Goal: Answer question/provide support

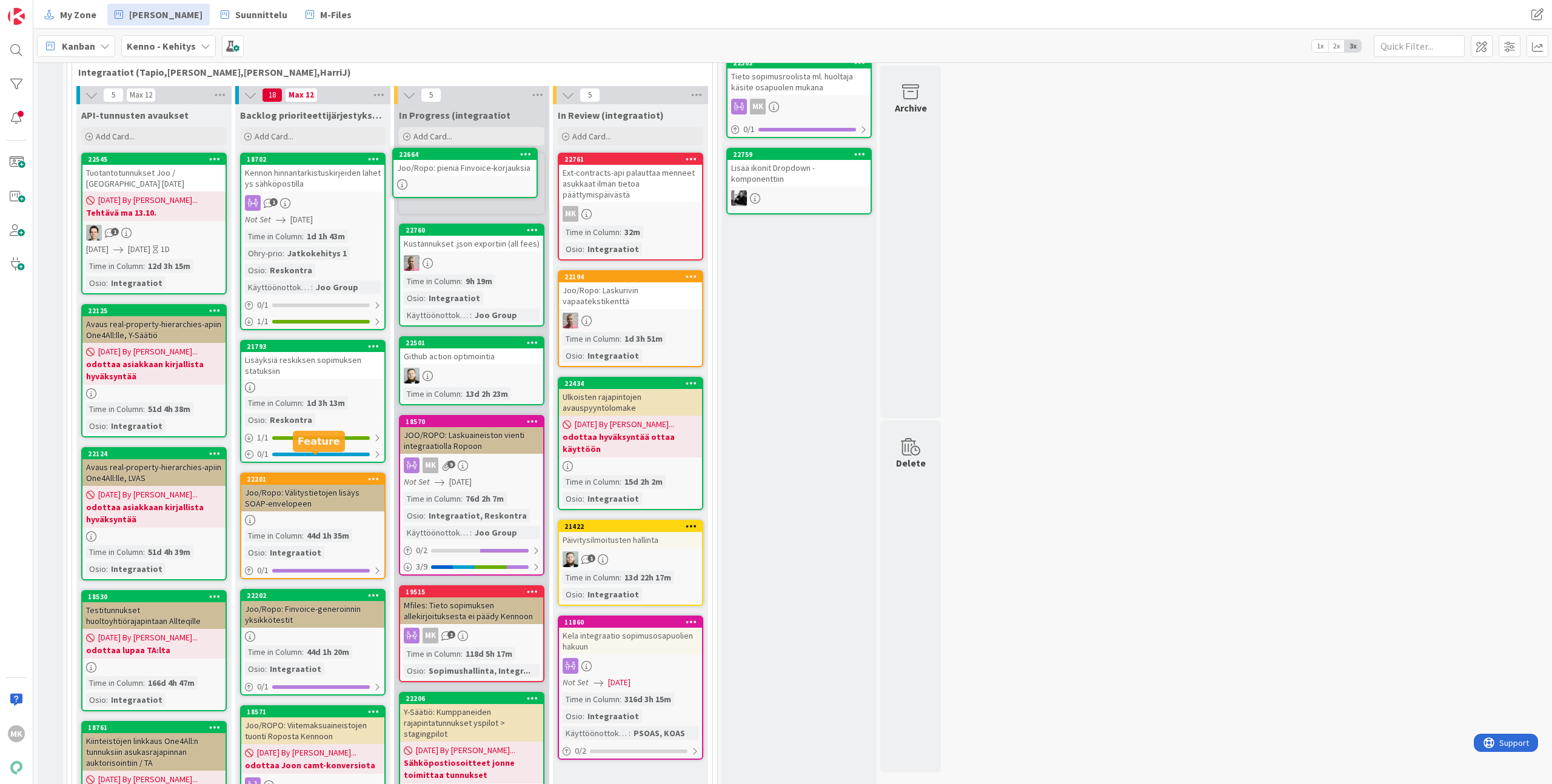
scroll to position [357, 0]
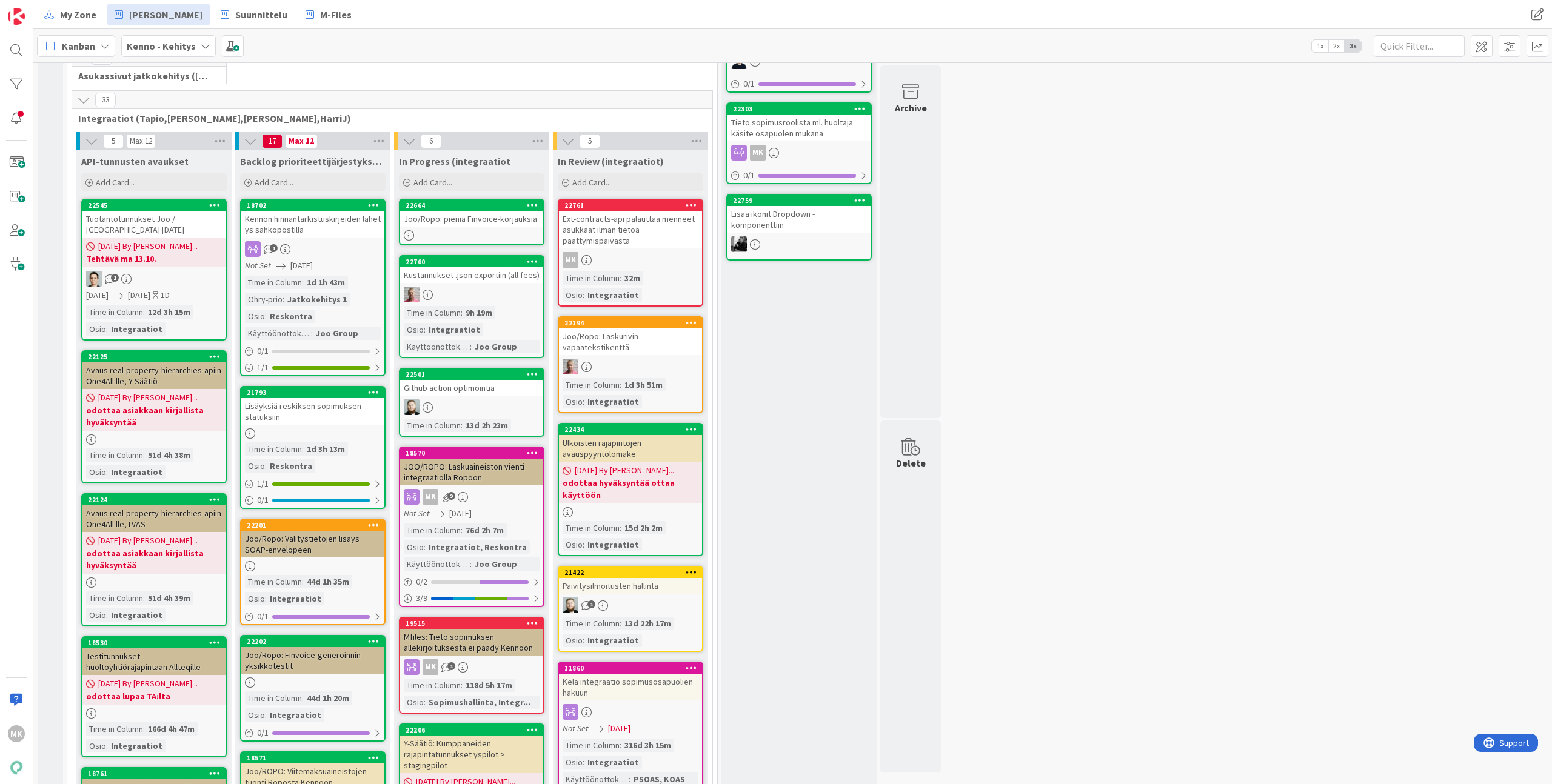
click at [490, 223] on div "Joo/Ropo: pieniä Finvoice-korjauksia" at bounding box center [472, 219] width 143 height 16
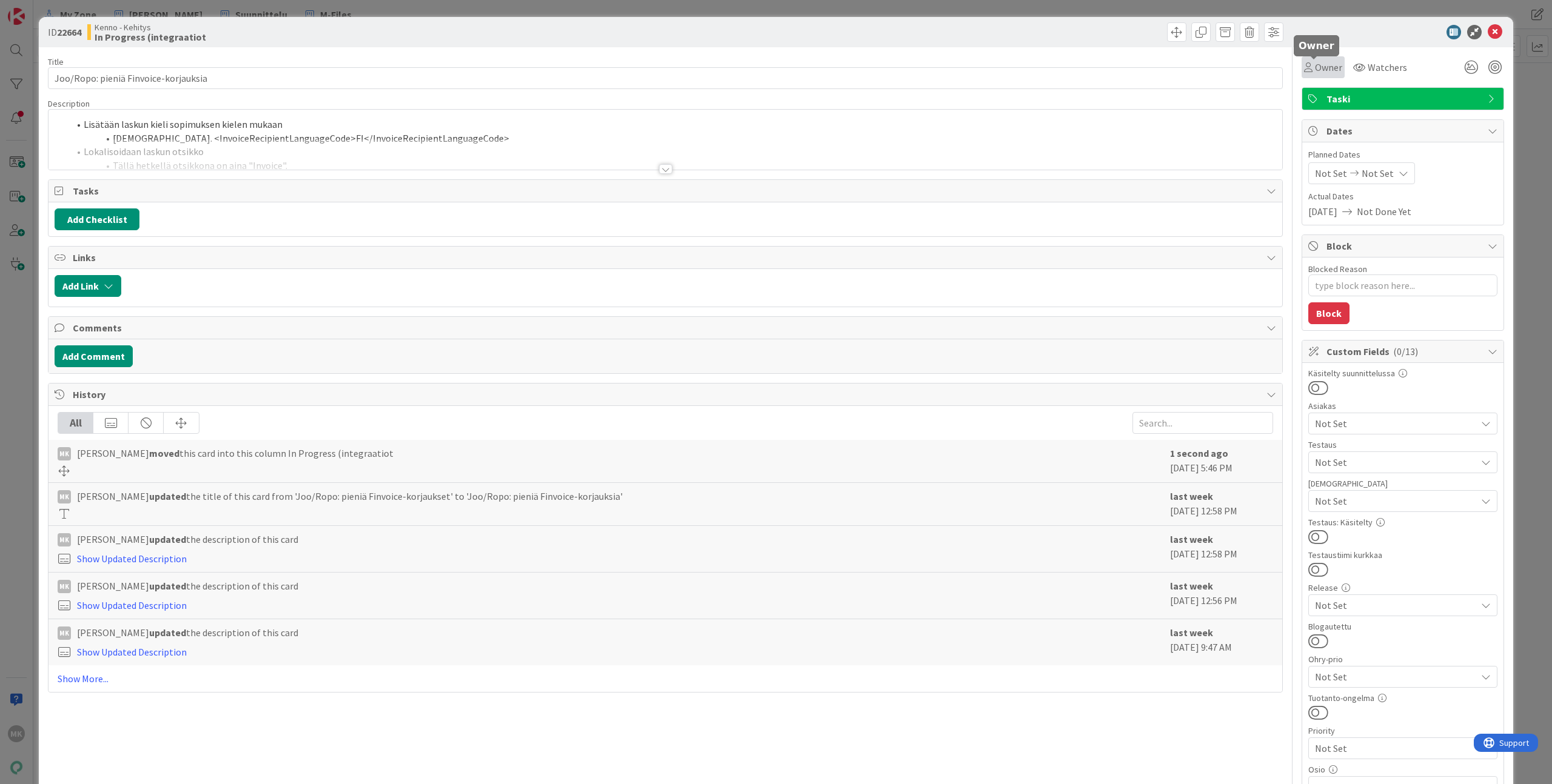
click at [1318, 72] on span "Owner" at bounding box center [1328, 67] width 28 height 14
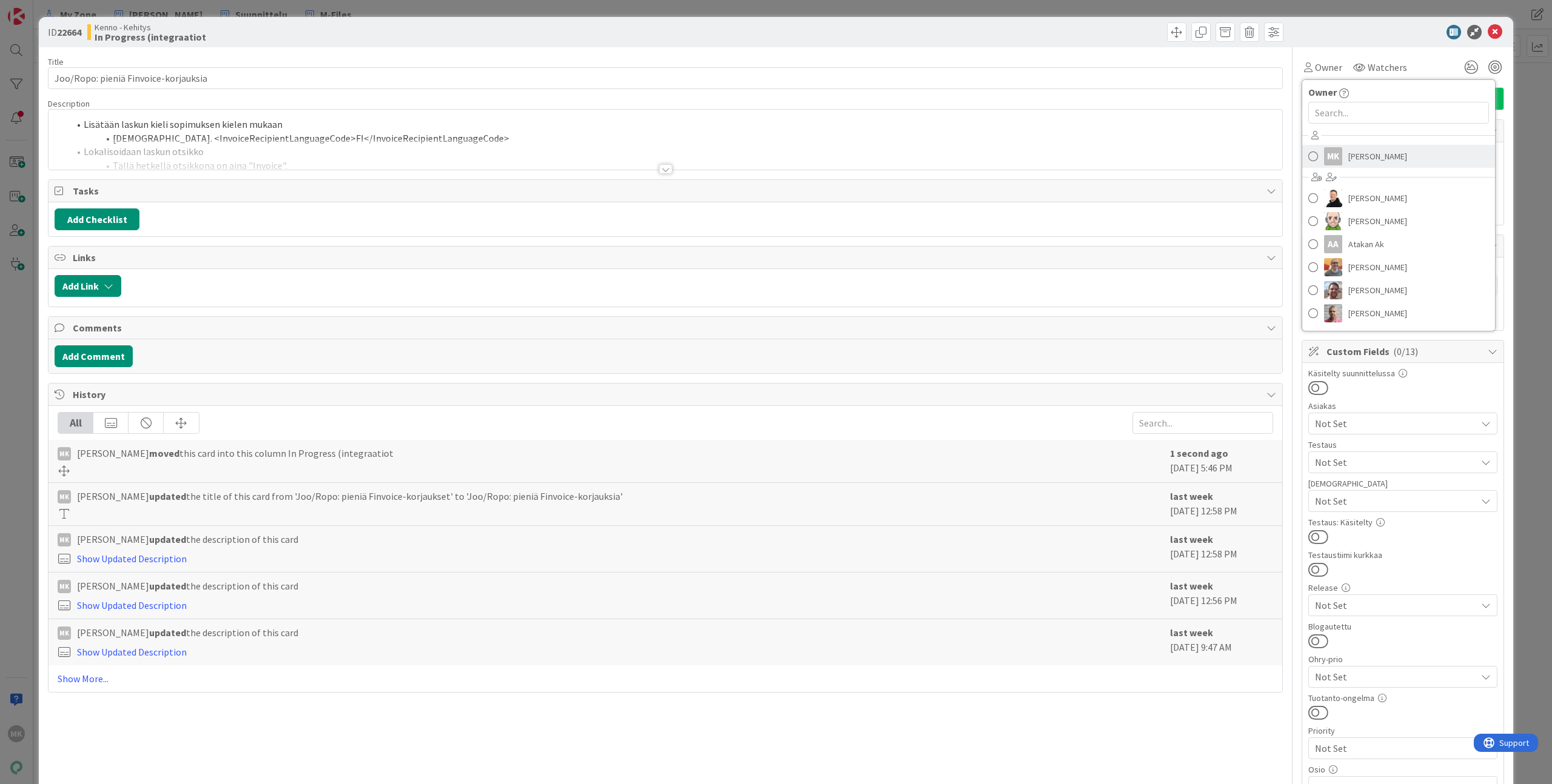
click at [1348, 153] on span "[PERSON_NAME]" at bounding box center [1377, 156] width 59 height 18
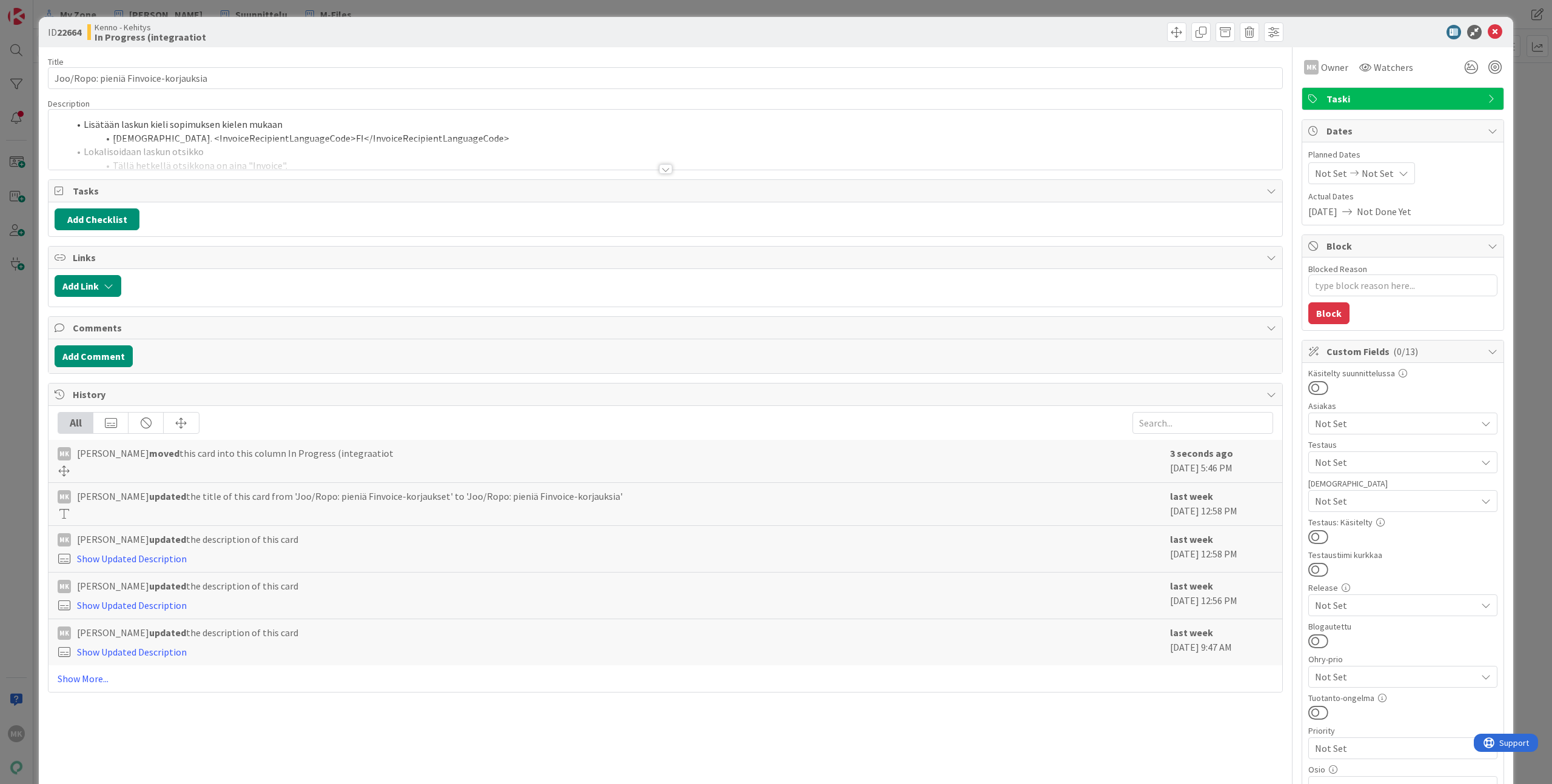
type textarea "x"
click at [623, 155] on div at bounding box center [665, 153] width 1233 height 31
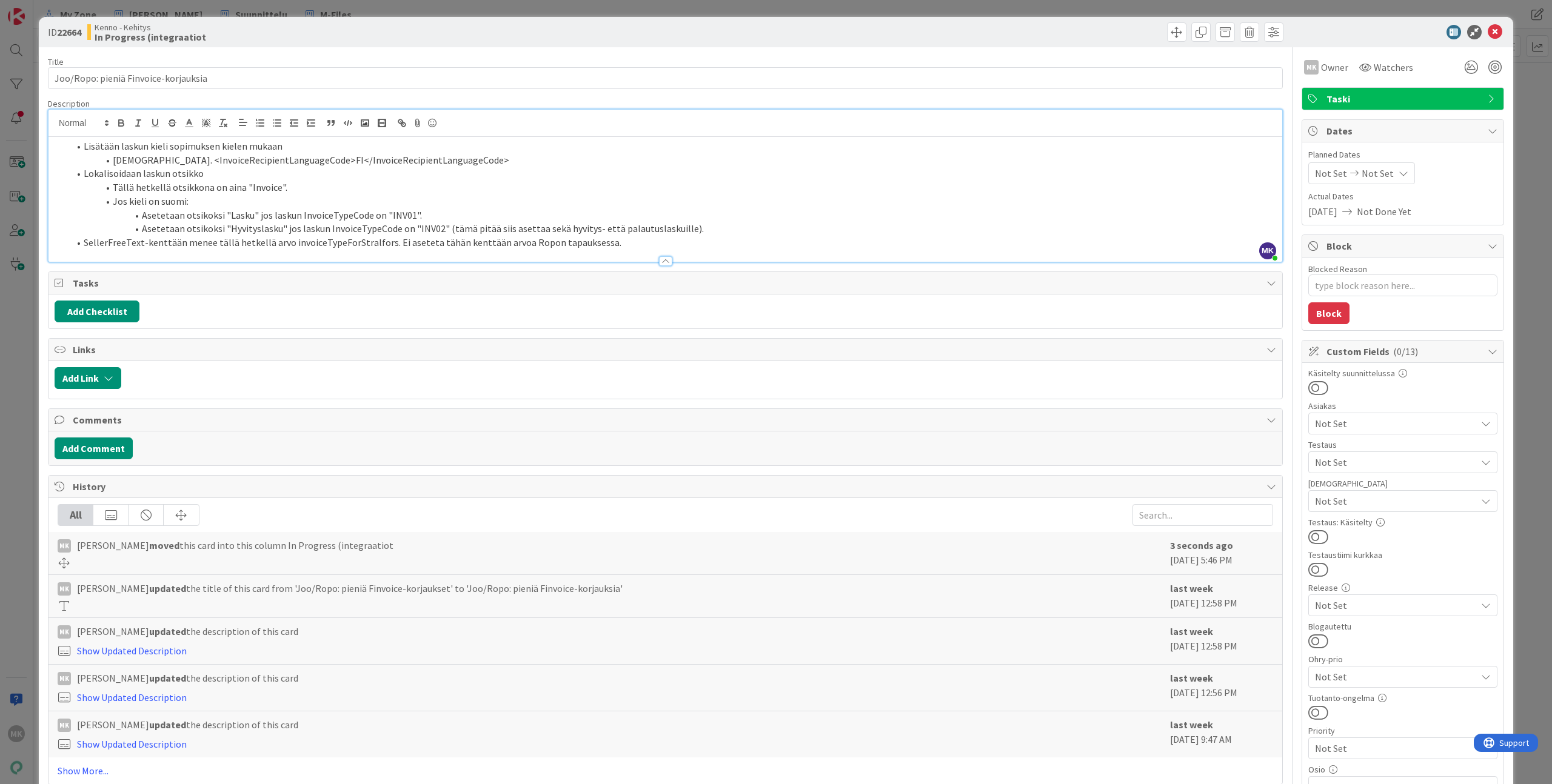
click at [194, 164] on li "[DEMOGRAPHIC_DATA]. <InvoiceRecipientLanguageCode>FI</InvoiceRecipientLanguageC…" at bounding box center [672, 161] width 1207 height 14
copy li "InvoiceRecipientLanguageCode"
click at [298, 41] on div "Kenno - Kehitys In Progress (integraatiot" at bounding box center [375, 31] width 576 height 20
click at [218, 159] on li "[DEMOGRAPHIC_DATA]. <InvoiceRecipientLanguageCode>FI</InvoiceRecipientLanguageC…" at bounding box center [672, 161] width 1207 height 14
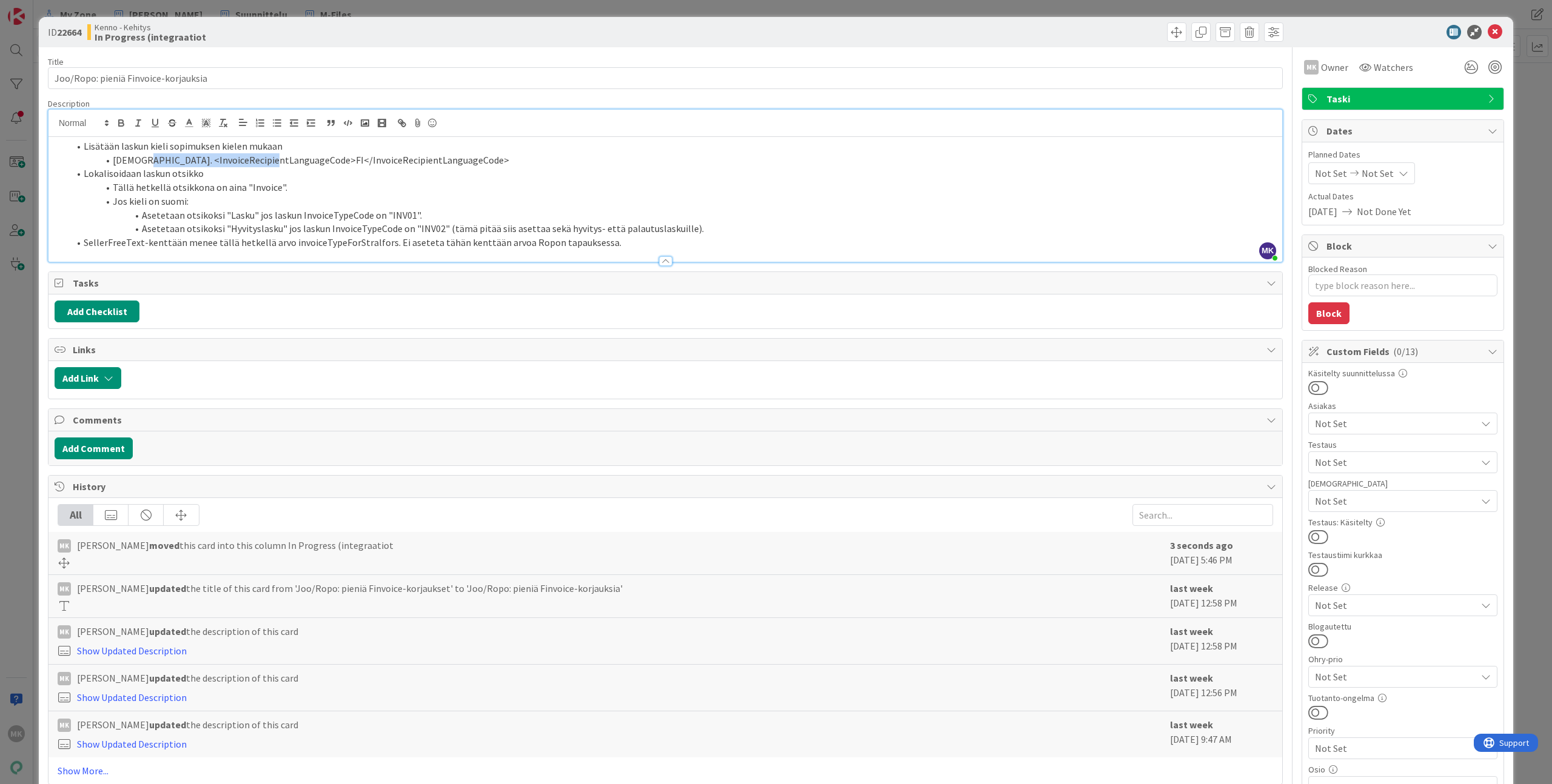
click at [218, 159] on li "[DEMOGRAPHIC_DATA]. <InvoiceRecipientLanguageCode>FI</InvoiceRecipientLanguageC…" at bounding box center [672, 161] width 1207 height 14
copy li "InvoiceRecipientLanguageCode"
click at [381, 46] on div "ID 22664 Kenno - Kehitys In Progress (integraatiot" at bounding box center [776, 32] width 1474 height 30
